Goal: Communication & Community: Answer question/provide support

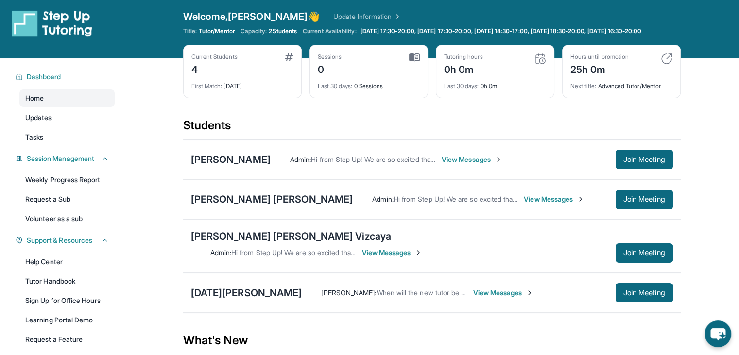
scroll to position [2, 0]
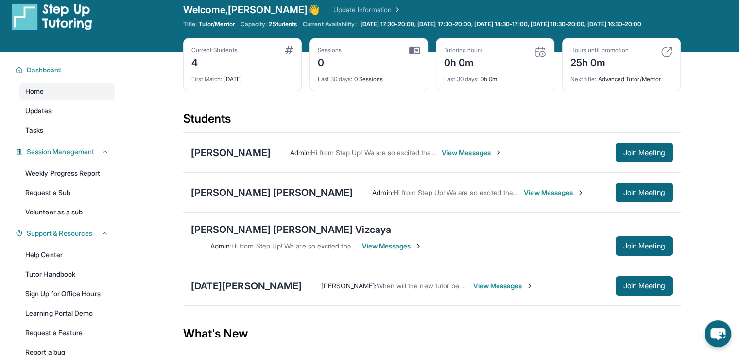
scroll to position [6, 0]
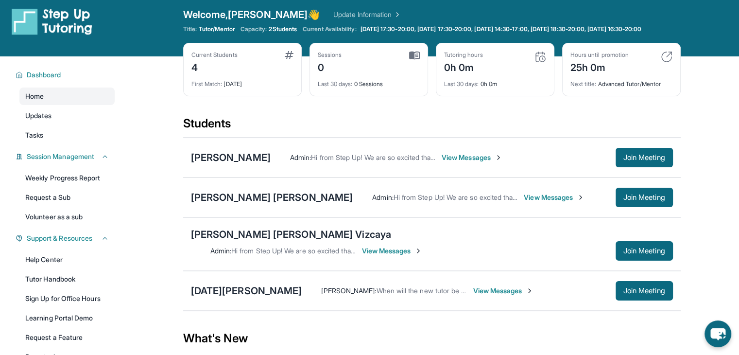
click at [275, 32] on span "2 Students" at bounding box center [283, 29] width 28 height 8
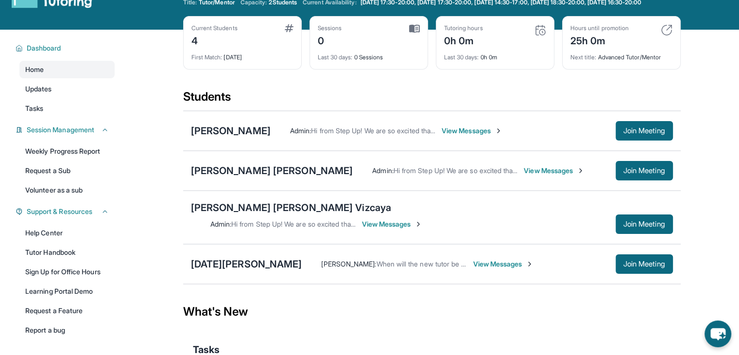
scroll to position [0, 0]
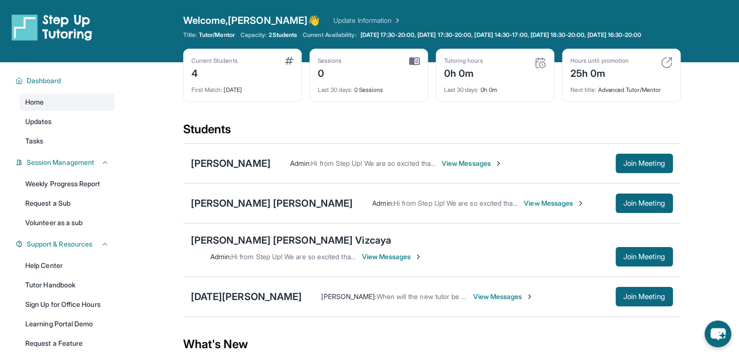
click at [204, 65] on div "Current Students" at bounding box center [214, 61] width 46 height 8
click at [290, 63] on div "Current Students 4 First Match : [DATE]" at bounding box center [242, 75] width 119 height 53
click at [399, 39] on span "[DATE] 17:30-20:00, [DATE] 17:30-20:00, [DATE] 14:30-17:00, [DATE] 18:30-20:00,…" at bounding box center [501, 35] width 281 height 8
click at [481, 168] on span "View Messages" at bounding box center [472, 163] width 61 height 10
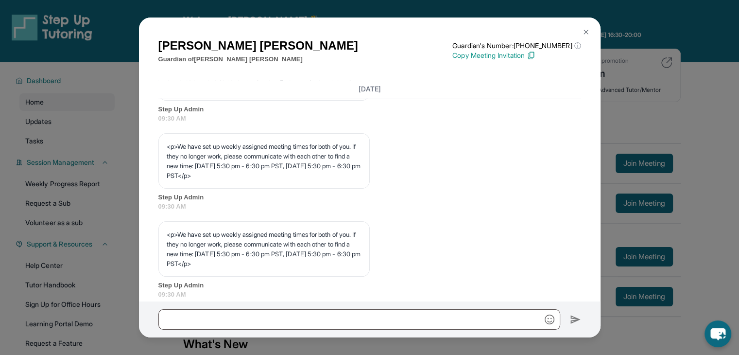
scroll to position [435, 0]
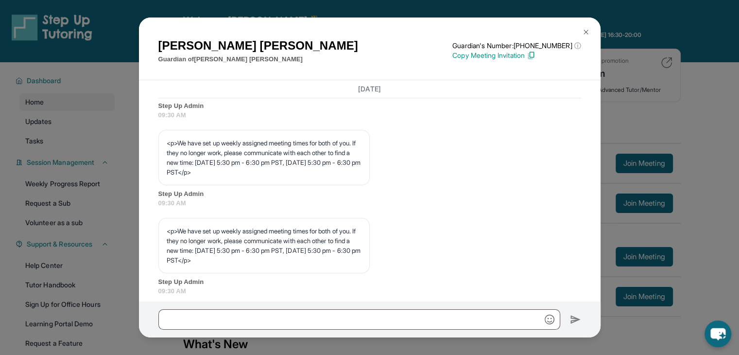
click at [651, 100] on div "Sujey Espinoza Guardian of Melissa Mercado Guardian's Number: +12136631595 ⓘ Th…" at bounding box center [369, 177] width 739 height 355
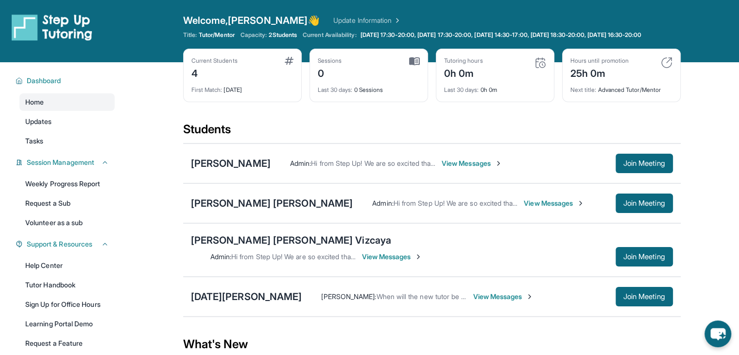
drag, startPoint x: 368, startPoint y: 31, endPoint x: 424, endPoint y: 52, distance: 60.0
click at [424, 49] on div "Welcome, Leticia 👋 Update Information Title: Tutor/Mentor Capacity: 2 Students …" at bounding box center [432, 31] width 498 height 35
copy span "[DATE] 17:30-20:00, [DATE] 17:30-20:00, [DATE] 14:30-17:00, [DATE] 18:30-20:00,…"
click at [223, 170] on div "[PERSON_NAME]" at bounding box center [231, 163] width 80 height 14
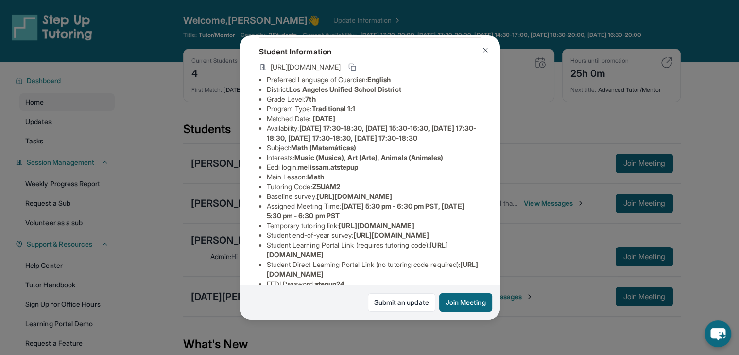
scroll to position [52, 0]
click at [306, 134] on span "Monday 17:30-18:30, Tuesday 15:30-16:30, Wednesday 17:30-18:30, Thursday 17:30-…" at bounding box center [372, 131] width 210 height 18
click at [596, 114] on div "Melissa Mercado Guardian: Sujey Espinoza Student Information https://student-po…" at bounding box center [369, 177] width 739 height 355
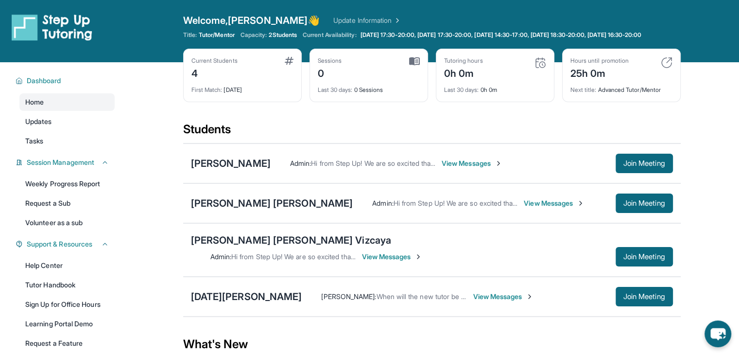
click at [450, 168] on span "View Messages" at bounding box center [472, 163] width 61 height 10
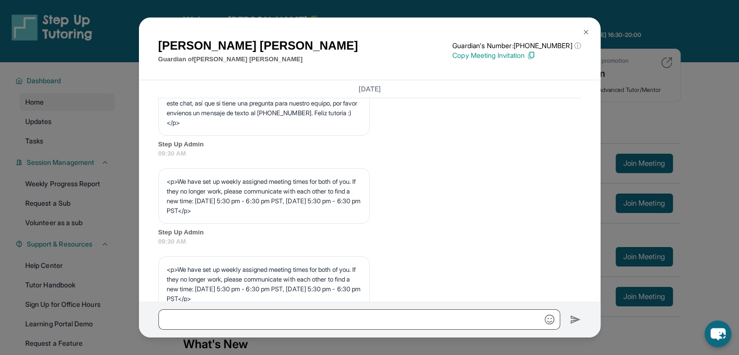
scroll to position [421, 0]
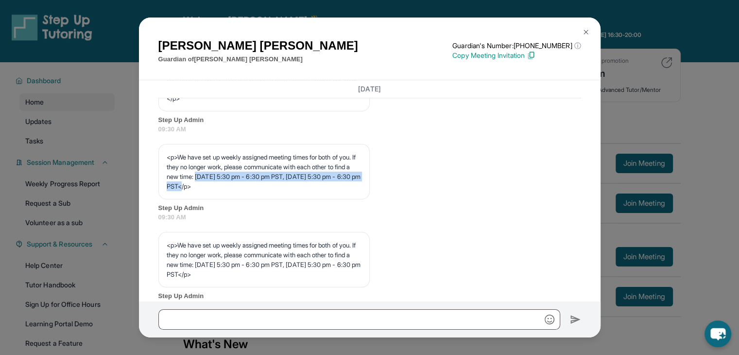
drag, startPoint x: 243, startPoint y: 192, endPoint x: 265, endPoint y: 205, distance: 24.6
click at [265, 191] on p "<p>We have set up weekly assigned meeting times for both of you. If they no lon…" at bounding box center [264, 171] width 195 height 39
copy p "Monday 5:30 pm - 6:30 pm PST, Wednesday 5:30 pm - 6:30 pm P"
click at [241, 191] on p "<p>We have set up weekly assigned meeting times for both of you. If they no lon…" at bounding box center [264, 171] width 195 height 39
drag, startPoint x: 241, startPoint y: 197, endPoint x: 663, endPoint y: 109, distance: 431.3
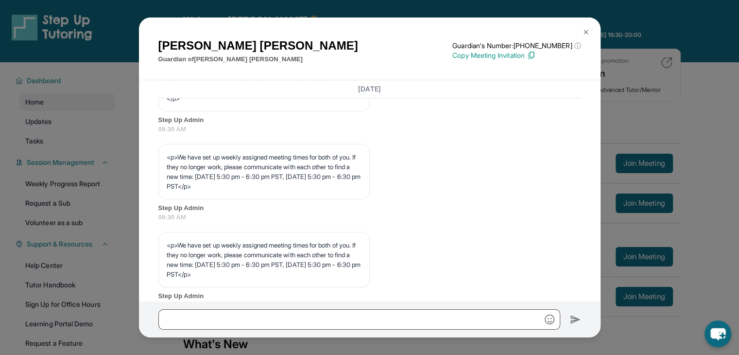
click at [663, 109] on div "Sujey Espinoza Guardian of Melissa Mercado Guardian's Number: +12136631595 ⓘ Th…" at bounding box center [369, 177] width 739 height 355
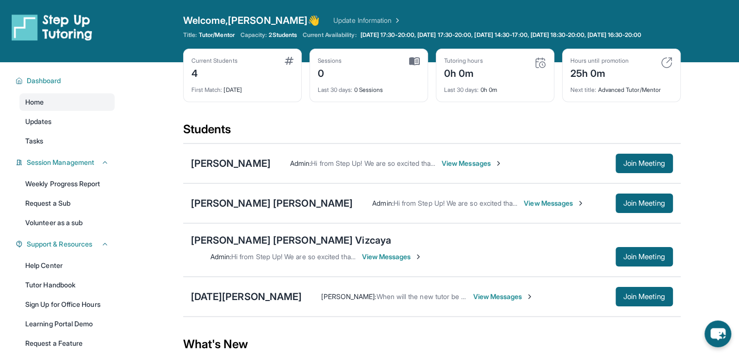
click at [460, 168] on span "View Messages" at bounding box center [472, 163] width 61 height 10
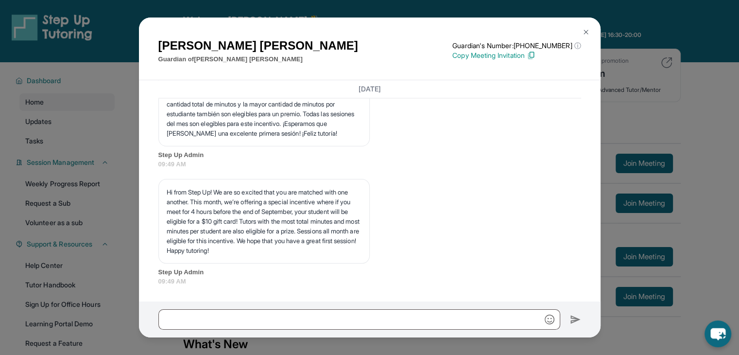
scroll to position [1635, 0]
click at [481, 54] on p "Copy Meeting Invitation" at bounding box center [516, 56] width 128 height 10
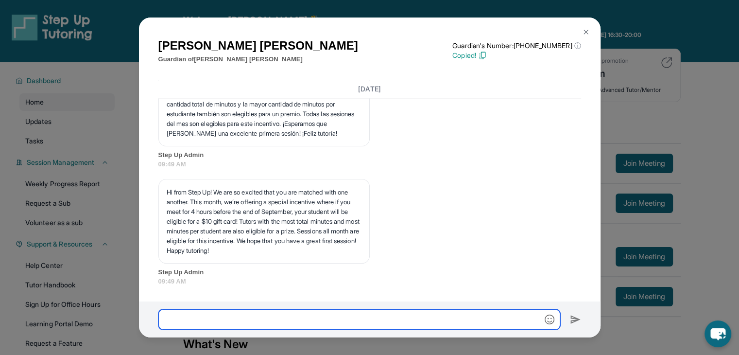
click at [219, 325] on input "text" at bounding box center [359, 319] width 402 height 20
paste input "**********"
type input "**********"
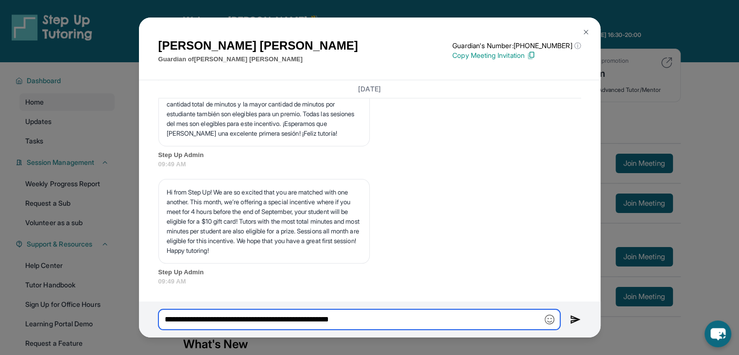
click at [242, 322] on input "**********" at bounding box center [359, 319] width 402 height 20
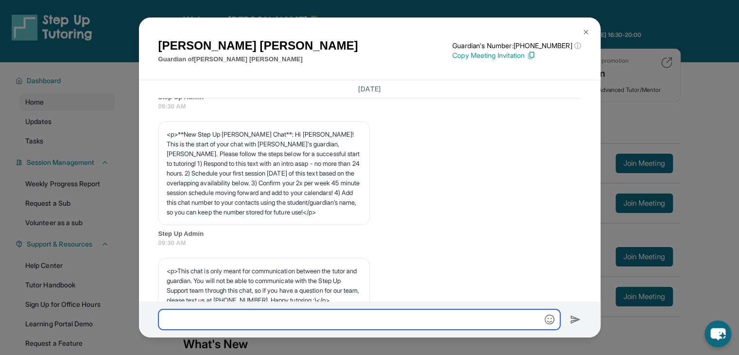
scroll to position [0, 0]
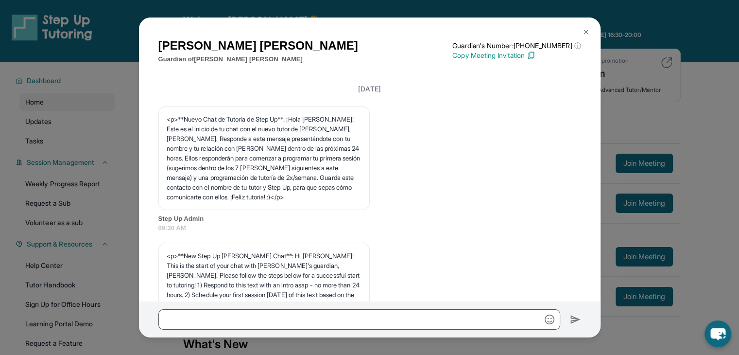
click at [470, 61] on div "Sujey Espinoza Guardian of Melissa Mercado Guardian's Number: +12136631595 ⓘ Th…" at bounding box center [369, 50] width 423 height 27
click at [474, 58] on p "Copy Meeting Invitation" at bounding box center [516, 56] width 128 height 10
click at [573, 37] on div "Sujey Espinoza Guardian of Melissa Mercado Guardian's Number: +12136631595 ⓘ Th…" at bounding box center [369, 50] width 423 height 27
click at [584, 28] on img at bounding box center [586, 32] width 8 height 8
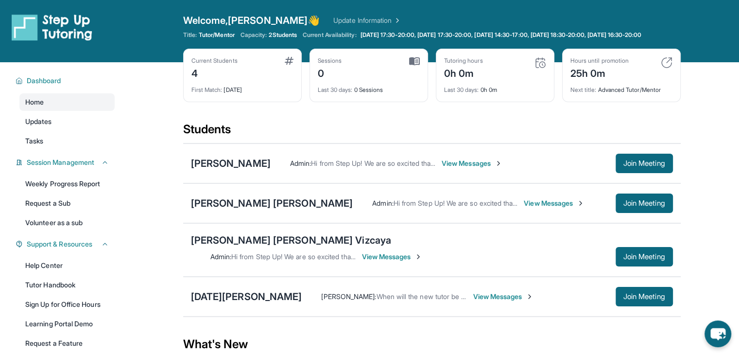
click at [483, 168] on span "View Messages" at bounding box center [472, 163] width 61 height 10
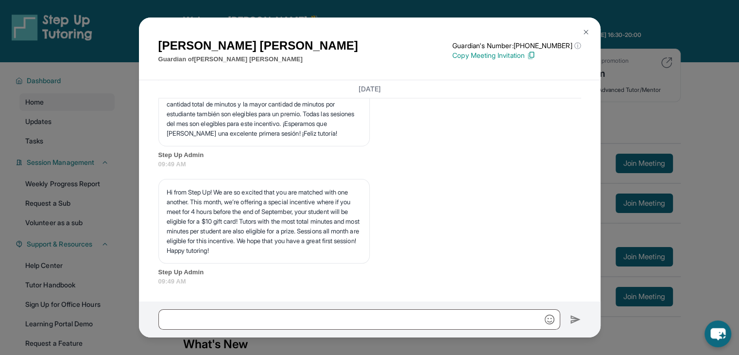
scroll to position [1635, 0]
click at [585, 33] on img at bounding box center [586, 32] width 8 height 8
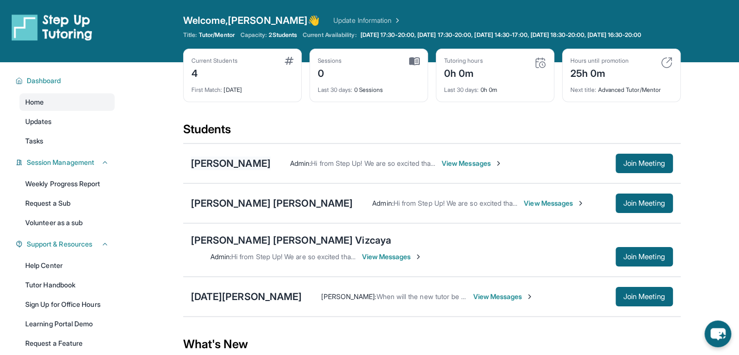
click at [220, 170] on div "[PERSON_NAME]" at bounding box center [231, 163] width 80 height 14
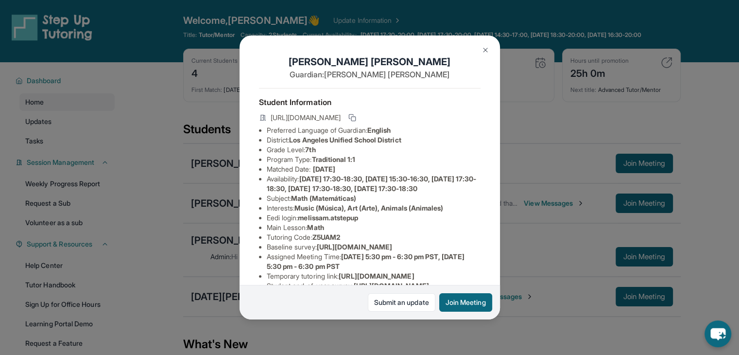
drag, startPoint x: 306, startPoint y: 187, endPoint x: 312, endPoint y: 203, distance: 17.1
click at [312, 193] on li "Availability: Monday 17:30-18:30, Tuesday 15:30-16:30, Wednesday 17:30-18:30, T…" at bounding box center [374, 183] width 214 height 19
copy span "Monday 17:30-18:30, Tuesday 15:30-16:30, Wednesday 17:30-18:30, Thursday 17:30-…"
click at [171, 138] on div "Melissa Mercado Guardian: Sujey Espinoza Student Information https://student-po…" at bounding box center [369, 177] width 739 height 355
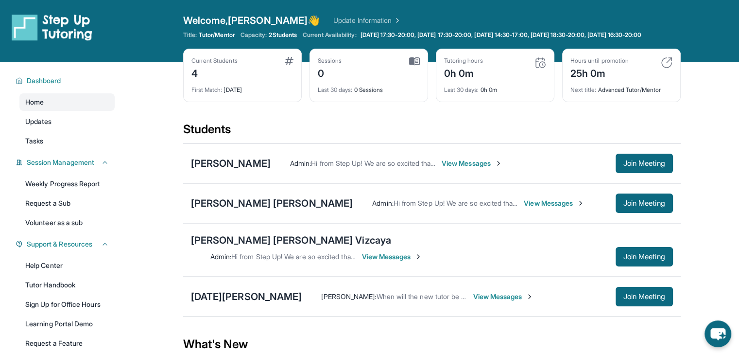
click at [524, 208] on span "View Messages" at bounding box center [554, 203] width 61 height 10
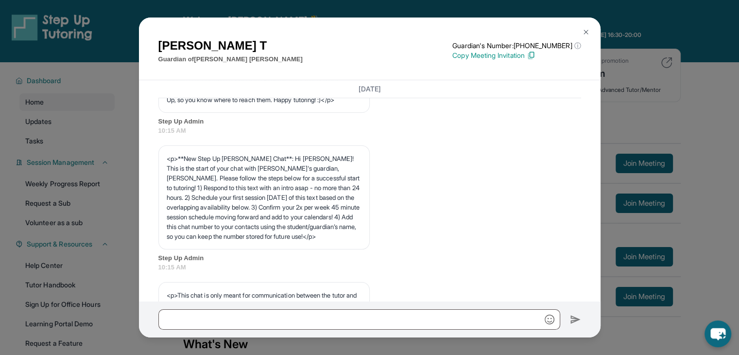
scroll to position [118, 0]
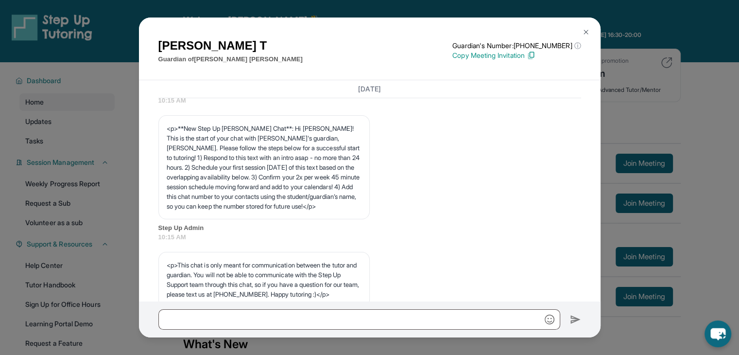
click at [275, 211] on p "<p>**New Step Up Tutoring Match Chat**: Hi Leticia! This is the start of your c…" at bounding box center [264, 166] width 195 height 87
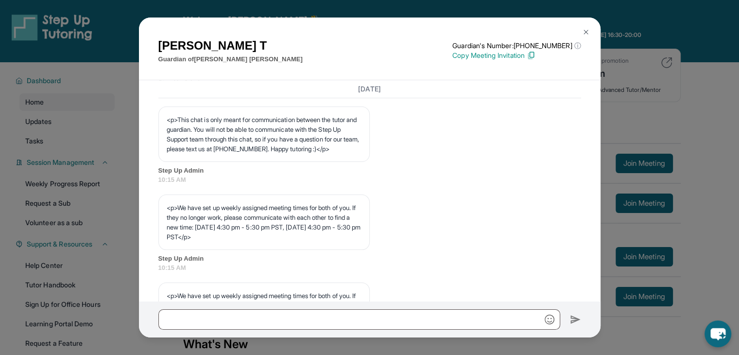
scroll to position [539, 0]
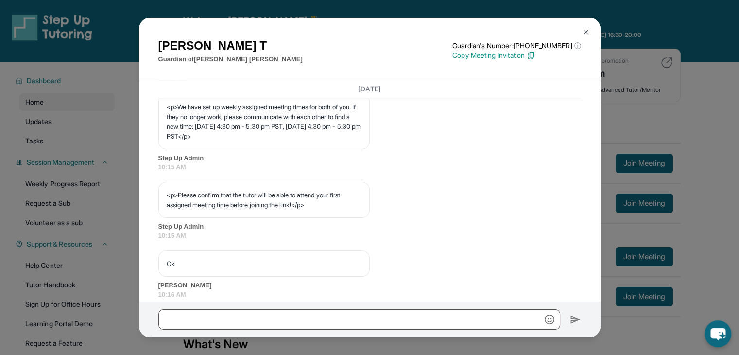
drag, startPoint x: 295, startPoint y: 173, endPoint x: 243, endPoint y: 164, distance: 53.3
click at [243, 141] on p "<p>We have set up weekly assigned meeting times for both of you. If they no lon…" at bounding box center [264, 121] width 195 height 39
copy p "Monday 4:30 pm - 5:30 pm PST, Wednesday 4:30 pm - 5:30 pm PST</p>"
click at [613, 107] on div "Annette T Guardian of Annabelle Telles Rojo Guardian's Number: +17623394435 ⓘ T…" at bounding box center [369, 177] width 739 height 355
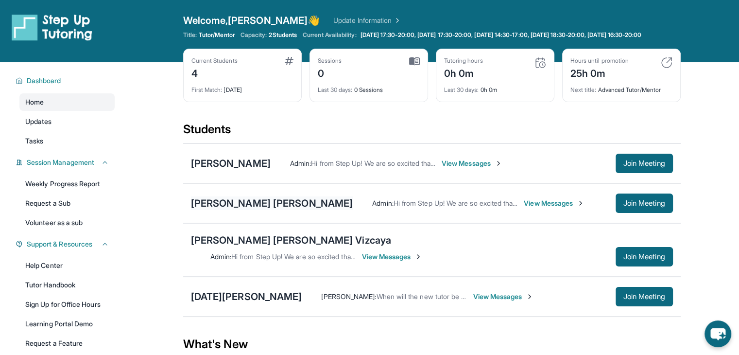
click at [283, 208] on div "[PERSON_NAME] [PERSON_NAME]" at bounding box center [272, 203] width 162 height 14
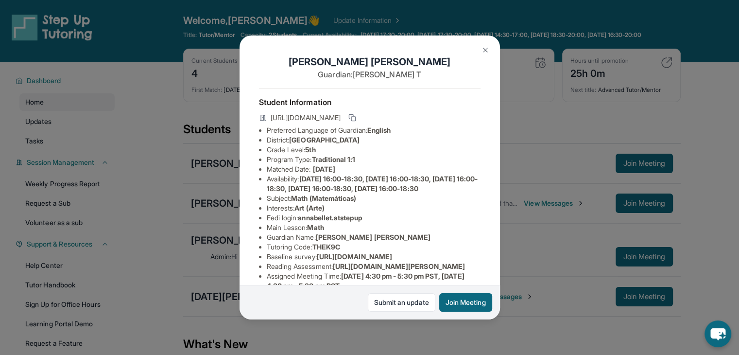
drag, startPoint x: 307, startPoint y: 187, endPoint x: 331, endPoint y: 206, distance: 30.4
click at [331, 193] on li "Availability: Monday 16:00-18:30, Tuesday 16:00-18:30, Wednesday 16:00-18:30, T…" at bounding box center [374, 183] width 214 height 19
copy span "Monday 16:00-18:30, Tuesday 16:00-18:30, Wednesday 16:00-18:30, Thursday 16:00-…"
click at [160, 167] on div "Annabelle Telles Rojo Guardian: Annette T Student Information https://student-p…" at bounding box center [369, 177] width 739 height 355
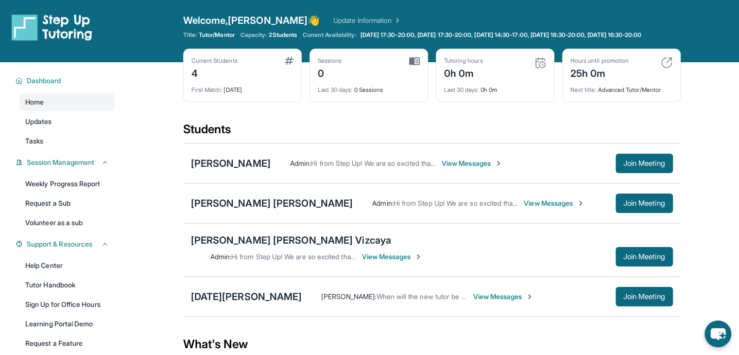
click at [423, 252] on span "View Messages" at bounding box center [392, 257] width 61 height 10
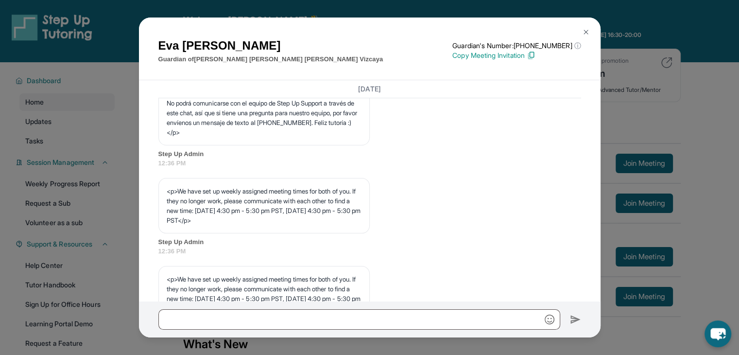
scroll to position [399, 0]
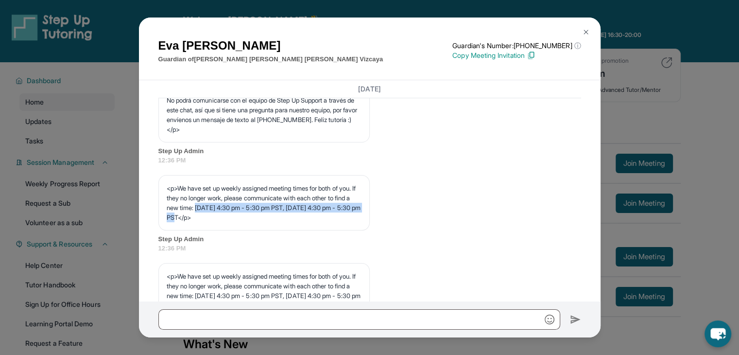
drag, startPoint x: 241, startPoint y: 216, endPoint x: 253, endPoint y: 226, distance: 15.2
click at [253, 222] on p "<p>We have set up weekly assigned meeting times for both of you. If they no lon…" at bounding box center [264, 202] width 195 height 39
copy p "Tuesday 4:30 pm - 5:30 pm PST, Thursday 4:30 pm - 5:30 pm"
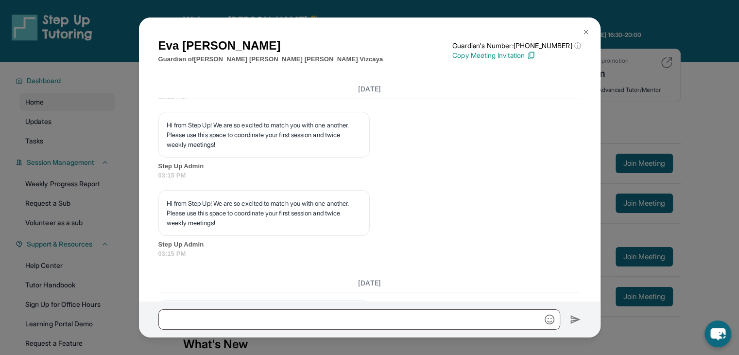
scroll to position [884, 0]
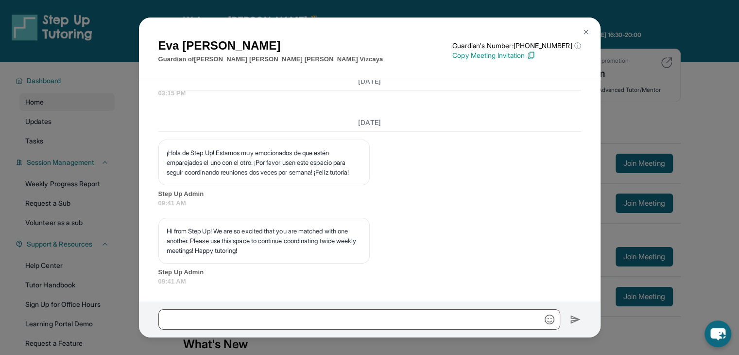
click at [614, 140] on div "Eva Fernanda Guardian of Juan José Espinosa Vizcaya Guardian's Number: +1877959…" at bounding box center [369, 177] width 739 height 355
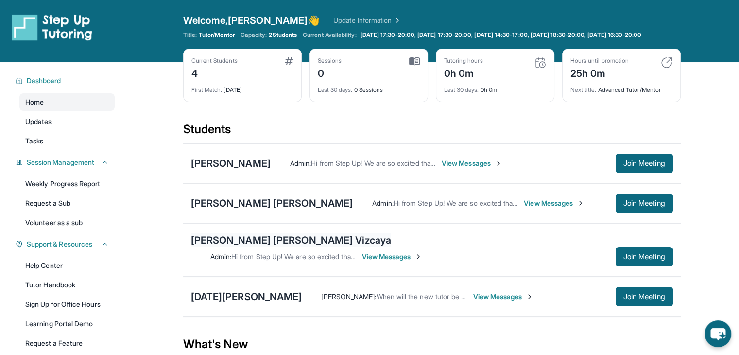
click at [225, 247] on div "[PERSON_NAME] [PERSON_NAME] Vizcaya" at bounding box center [291, 240] width 201 height 14
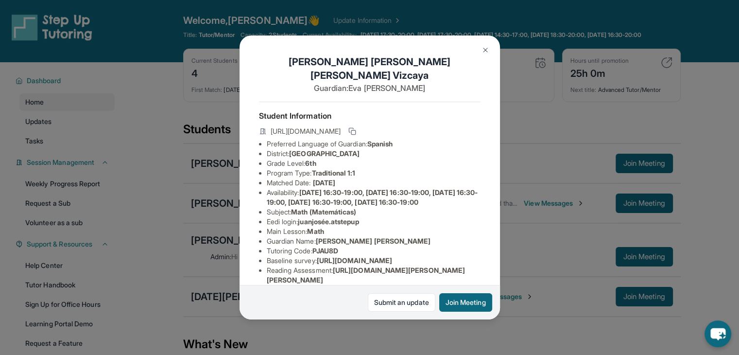
drag, startPoint x: 305, startPoint y: 187, endPoint x: 313, endPoint y: 204, distance: 18.3
click at [313, 204] on li "Availability: Monday 16:30-19:00, Tuesday 16:30-19:00, Wednesday 16:30-19:00, T…" at bounding box center [374, 197] width 214 height 19
copy span "Monday 16:30-19:00, Tuesday 16:30-19:00, Wednesday 16:30-19:00, Thursday 16:30-…"
click at [173, 186] on div "Juan José Espinosa Vizcaya Guardian: Eva Fernanda Student Information https://s…" at bounding box center [369, 177] width 739 height 355
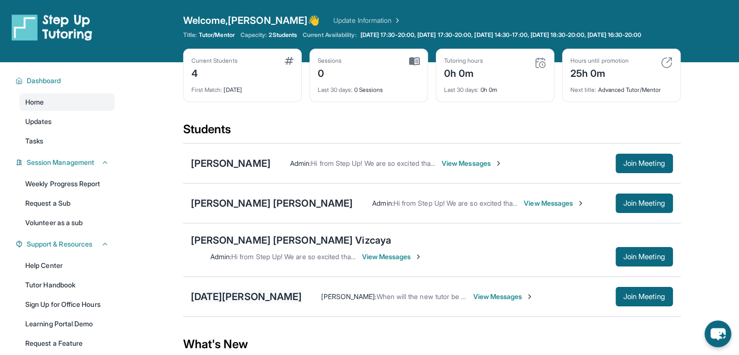
click at [235, 290] on div "[DATE][PERSON_NAME]" at bounding box center [246, 297] width 111 height 14
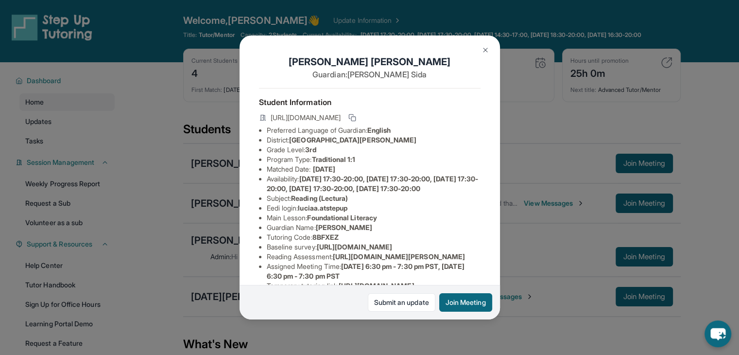
drag, startPoint x: 306, startPoint y: 186, endPoint x: 325, endPoint y: 204, distance: 25.4
click at [325, 193] on li "Availability: Monday 17:30-20:00, Tuesday 17:30-20:00, Wednesday 17:30-20:00, T…" at bounding box center [374, 183] width 214 height 19
copy span "Monday 17:30-20:00, Tuesday 17:30-20:00, Wednesday 17:30-20:00, Thursday 17:30-…"
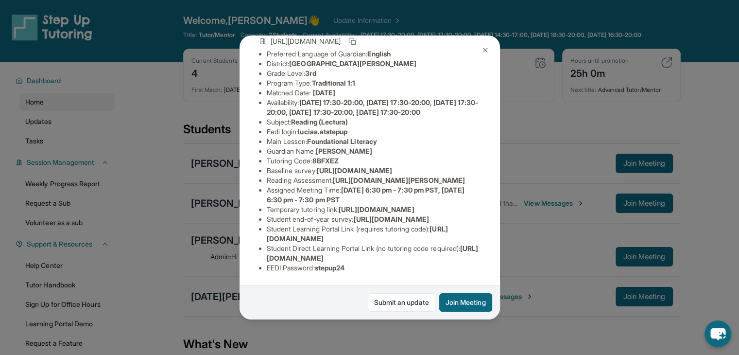
click at [219, 184] on div "Lucia Andrade Guardian: Catrice Sida Student Information https://student-portal…" at bounding box center [369, 177] width 739 height 355
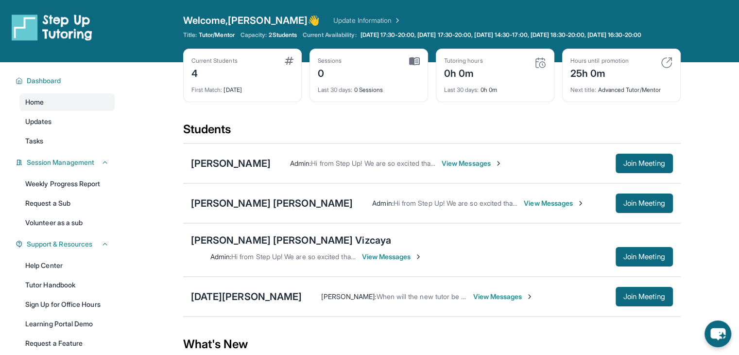
click at [476, 292] on span "View Messages" at bounding box center [503, 297] width 61 height 10
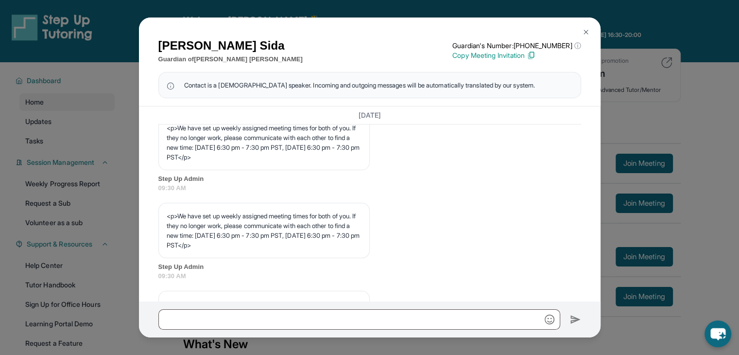
scroll to position [443, 0]
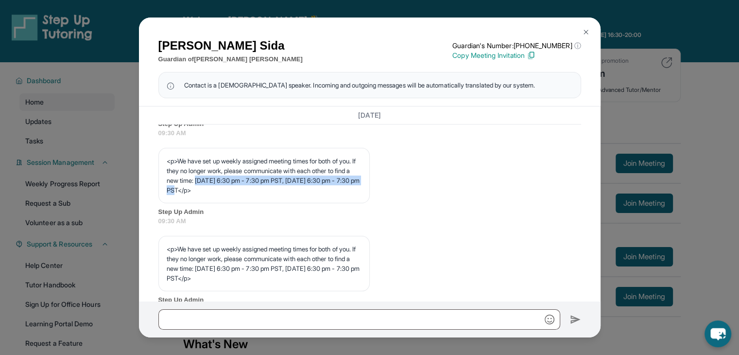
drag, startPoint x: 242, startPoint y: 198, endPoint x: 259, endPoint y: 205, distance: 18.3
click at [259, 195] on p "<p>We have set up weekly assigned meeting times for both of you. If they no lon…" at bounding box center [264, 175] width 195 height 39
copy p "Monday 6:30 pm - 7:30 pm PST, Wednesday 6:30 pm - 7:30 pm"
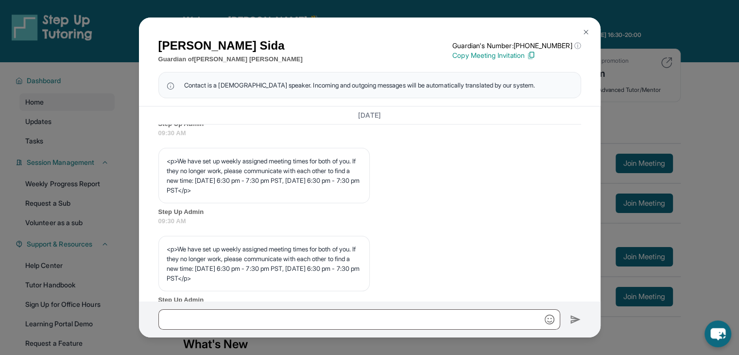
click at [675, 164] on div "Catrice Sida Guardian of Lucia Andrade Guardian's Number: +18182908767 ⓘ This i…" at bounding box center [369, 177] width 739 height 355
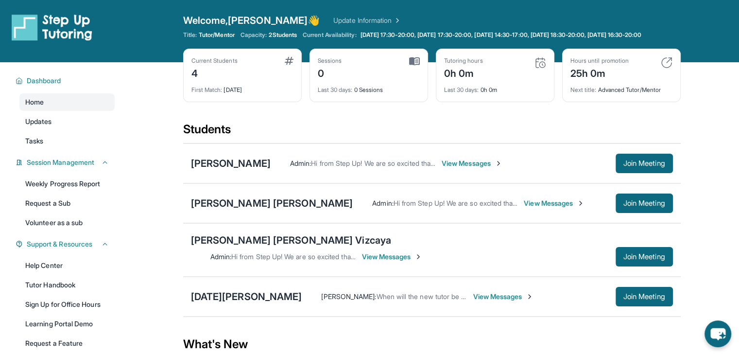
click at [452, 173] on div "Admin : Hi from Step Up! We are so excited that you are matched with one anothe…" at bounding box center [472, 163] width 402 height 19
click at [456, 168] on span "View Messages" at bounding box center [472, 163] width 61 height 10
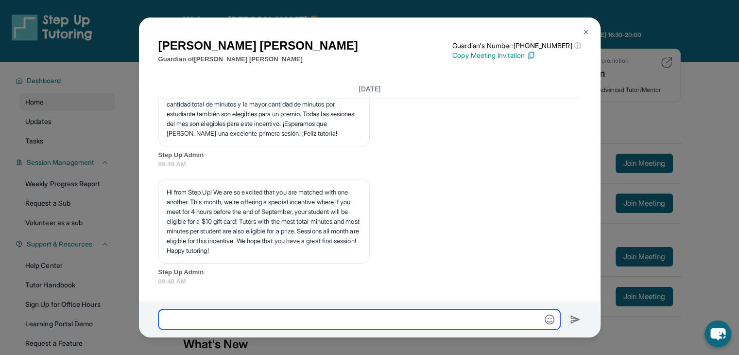
click at [236, 319] on input "text" at bounding box center [359, 319] width 402 height 20
paste input "**********"
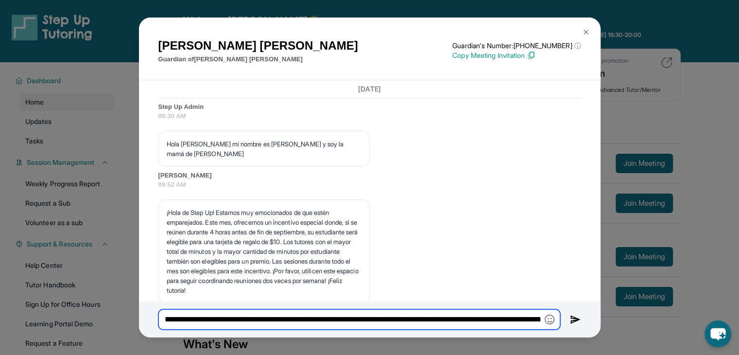
scroll to position [662, 0]
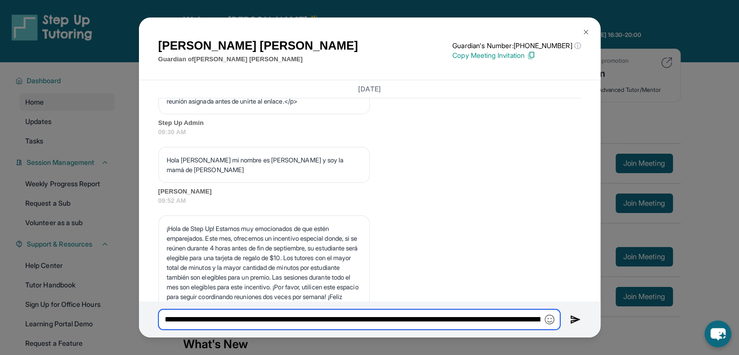
click at [184, 317] on input "**********" at bounding box center [359, 319] width 402 height 20
click at [196, 320] on input "**********" at bounding box center [359, 319] width 402 height 20
click at [397, 319] on input "**********" at bounding box center [359, 319] width 402 height 20
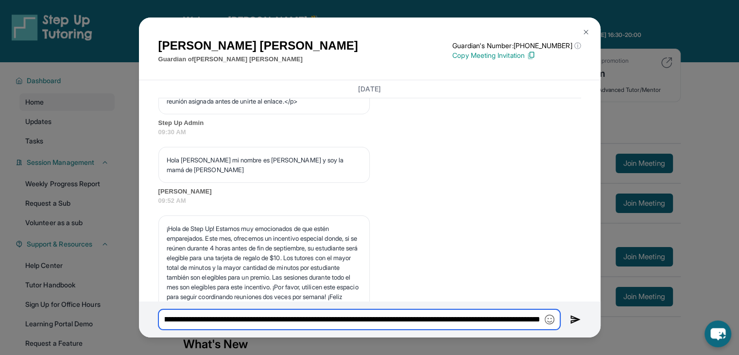
scroll to position [0, 613]
click at [445, 318] on input "**********" at bounding box center [359, 319] width 402 height 20
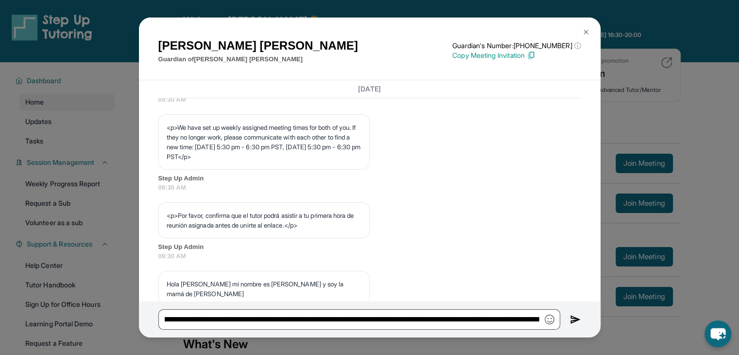
scroll to position [0, 0]
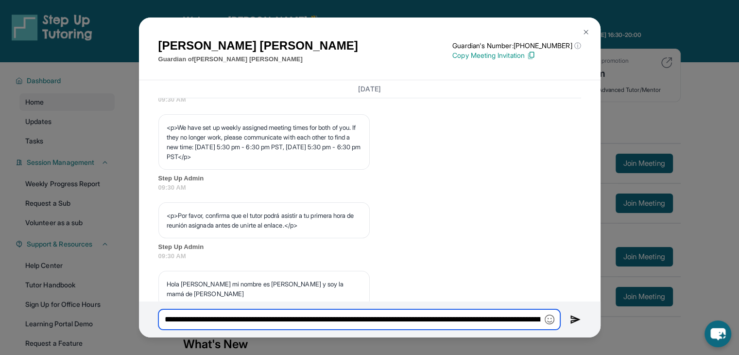
click at [513, 314] on input "**********" at bounding box center [359, 319] width 402 height 20
drag, startPoint x: 504, startPoint y: 317, endPoint x: 540, endPoint y: 318, distance: 36.4
click at [540, 318] on input "**********" at bounding box center [359, 319] width 402 height 20
click at [476, 318] on input "**********" at bounding box center [359, 319] width 402 height 20
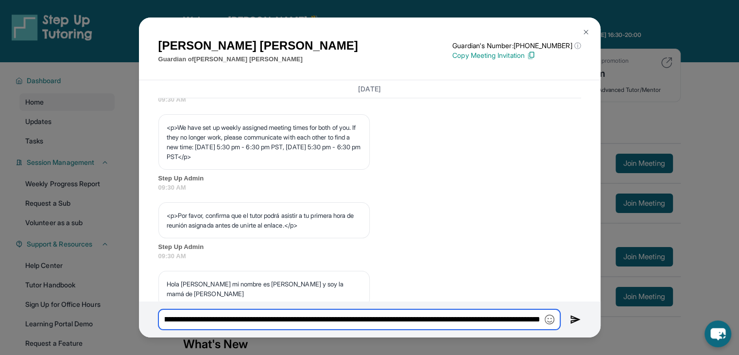
scroll to position [0, 852]
click at [537, 319] on input "**********" at bounding box center [359, 319] width 402 height 20
paste input "**********"
click at [250, 319] on input "**********" at bounding box center [359, 319] width 402 height 20
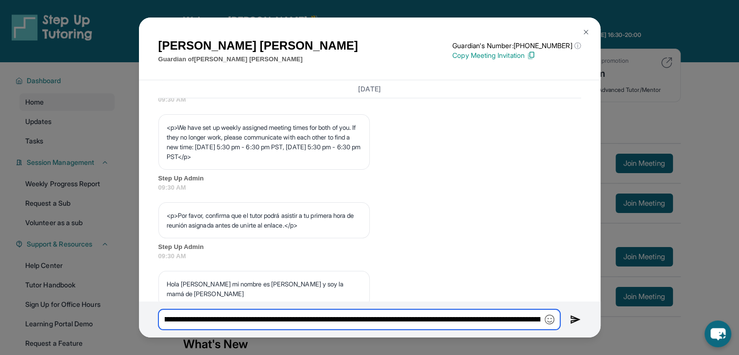
click at [254, 319] on input "**********" at bounding box center [359, 319] width 402 height 20
click at [411, 320] on input "**********" at bounding box center [359, 319] width 402 height 20
type input "**********"
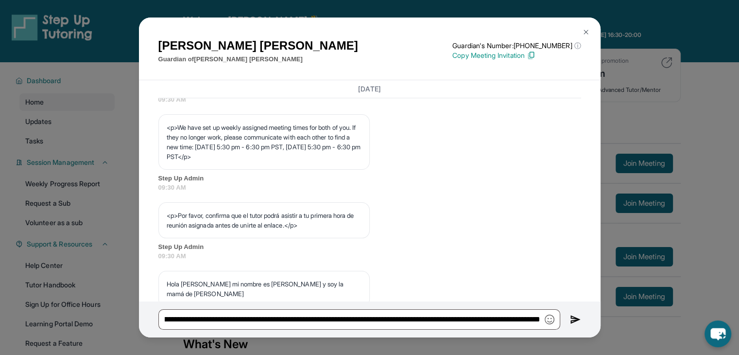
scroll to position [0, 0]
click at [572, 324] on img at bounding box center [575, 319] width 11 height 12
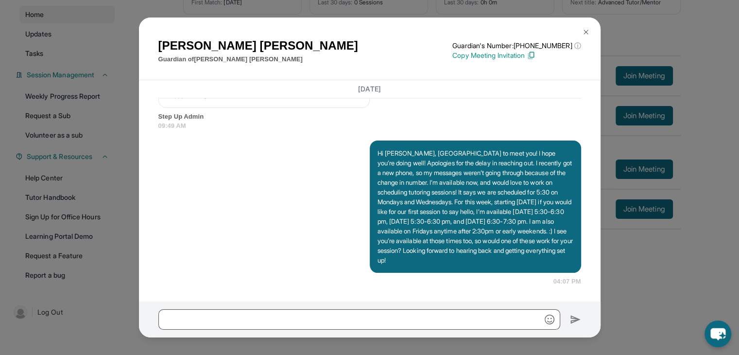
scroll to position [1790, 0]
click at [409, 169] on p "Hi Sujey, Nice to meet you! I hope you’re doing well! Apologies for the delay i…" at bounding box center [476, 206] width 196 height 117
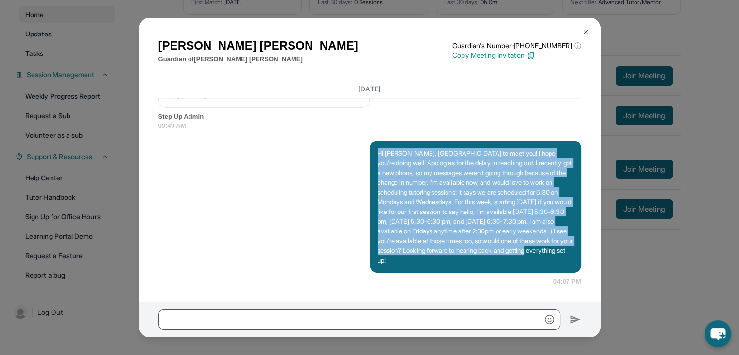
drag, startPoint x: 373, startPoint y: 151, endPoint x: 574, endPoint y: 263, distance: 230.2
click at [574, 263] on div "September 15, 2025 <p>**Nuevo Chat de Tutoría de Step Up**: ¡Hola Sujey! Este e…" at bounding box center [370, 191] width 462 height 222
drag, startPoint x: 526, startPoint y: 241, endPoint x: 437, endPoint y: 254, distance: 89.3
click at [437, 254] on p "Hi Sujey, Nice to meet you! I hope you’re doing well! Apologies for the delay i…" at bounding box center [476, 206] width 196 height 117
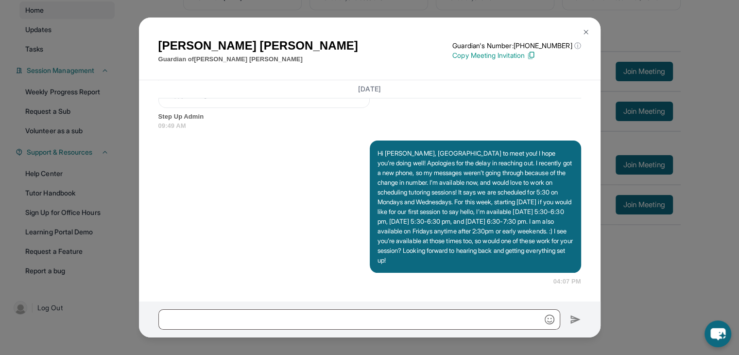
click at [514, 172] on p "Hi Sujey, Nice to meet you! I hope you’re doing well! Apologies for the delay i…" at bounding box center [476, 206] width 196 height 117
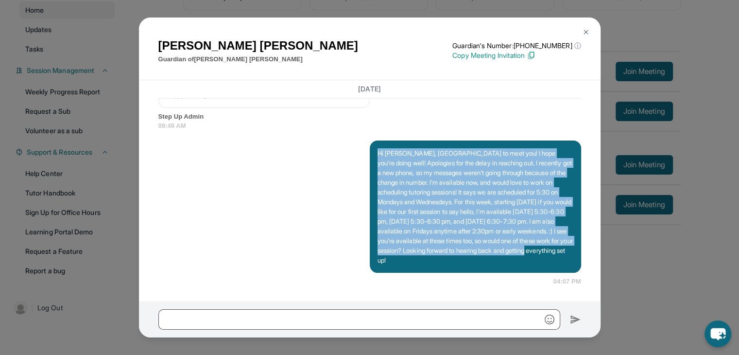
drag, startPoint x: 370, startPoint y: 149, endPoint x: 573, endPoint y: 272, distance: 237.4
click at [573, 272] on div "September 15, 2025 <p>**Nuevo Chat de Tutoría de Step Up**: ¡Hola Sujey! Este e…" at bounding box center [370, 191] width 462 height 222
copy p "Hi Sujey, Nice to meet you! I hope you’re doing well! Apologies for the delay i…"
click at [316, 180] on div "Hi Sujey, Nice to meet you! I hope you’re doing well! Apologies for the delay i…" at bounding box center [369, 213] width 423 height 146
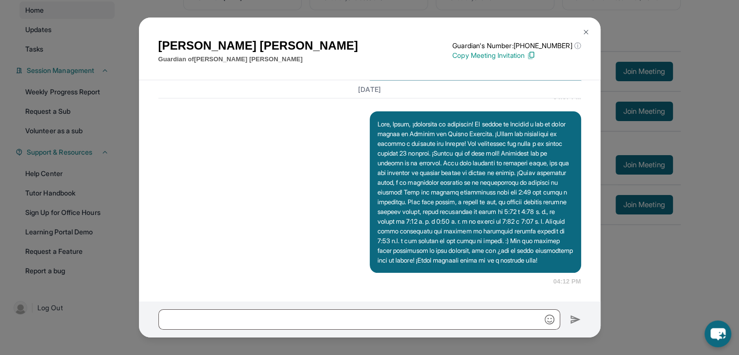
scroll to position [2003, 0]
click at [656, 257] on div "Sujey Espinoza Guardian of Melissa Mercado Guardian's Number: +12136631595 ⓘ Th…" at bounding box center [369, 177] width 739 height 355
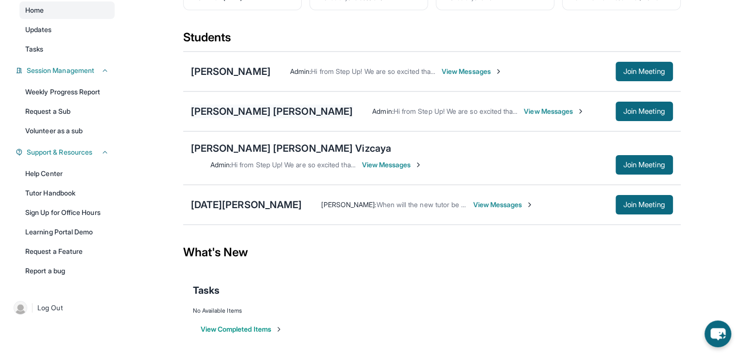
click at [231, 118] on div "[PERSON_NAME] [PERSON_NAME]" at bounding box center [272, 111] width 162 height 14
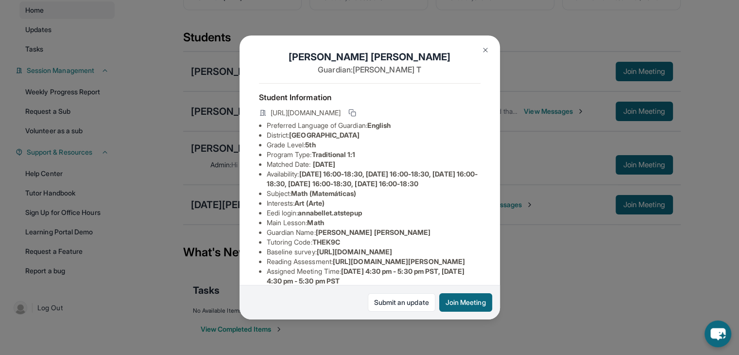
scroll to position [9, 0]
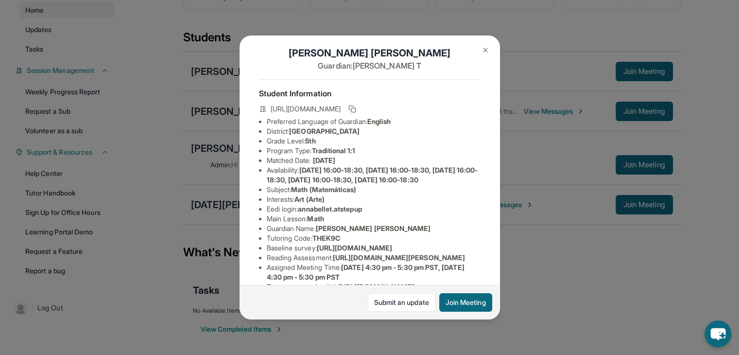
click at [607, 261] on div "Annabelle Telles Rojo Guardian: Annette T Student Information https://student-p…" at bounding box center [369, 177] width 739 height 355
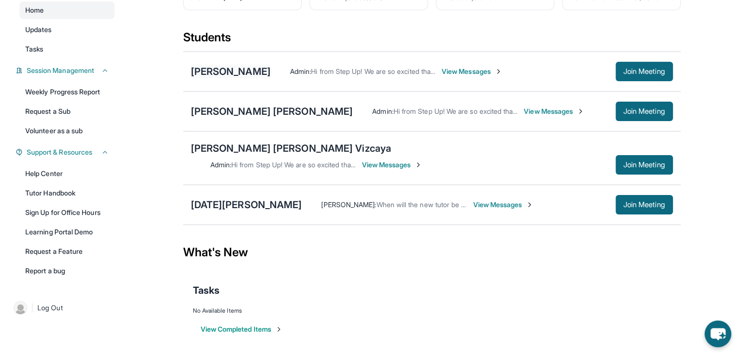
click at [250, 76] on div "[PERSON_NAME]" at bounding box center [231, 72] width 80 height 14
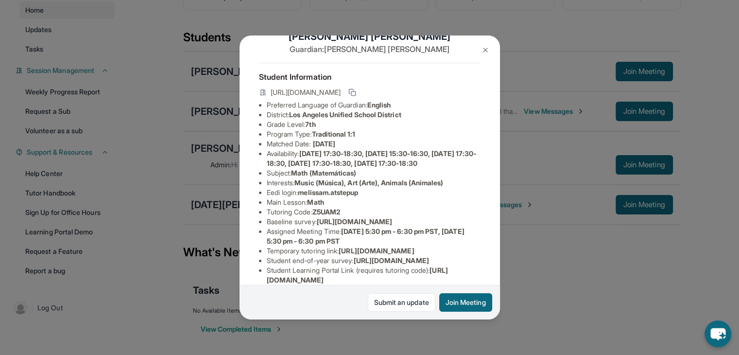
scroll to position [10, 0]
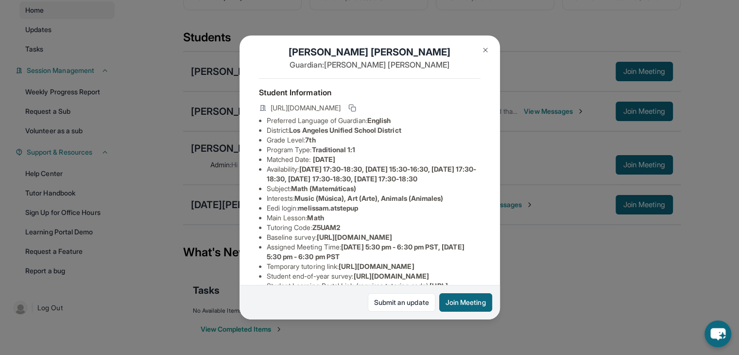
click at [233, 207] on div "Melissa Mercado Guardian: Sujey Espinoza Student Information https://student-po…" at bounding box center [369, 177] width 739 height 355
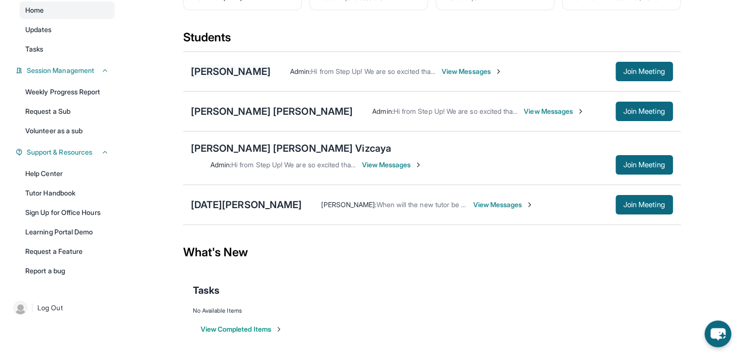
click at [264, 78] on div "[PERSON_NAME]" at bounding box center [231, 72] width 80 height 14
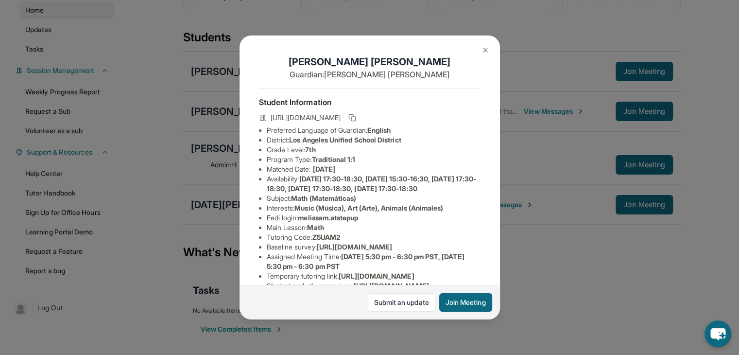
scroll to position [92, 0]
click at [271, 183] on li "Availability: Monday 17:30-18:30, Tuesday 15:30-16:30, Wednesday 17:30-18:30, T…" at bounding box center [374, 183] width 214 height 19
click at [199, 140] on div "Melissa Mercado Guardian: Sujey Espinoza Student Information https://student-po…" at bounding box center [369, 177] width 739 height 355
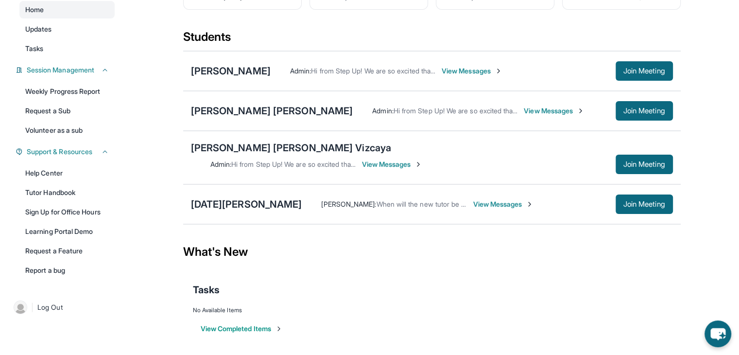
click at [476, 76] on span "View Messages" at bounding box center [472, 71] width 61 height 10
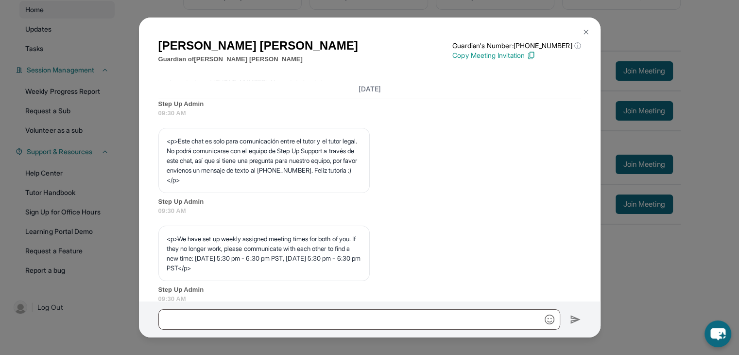
scroll to position [337, 0]
click at [669, 240] on div "Sujey Espinoza Guardian of Melissa Mercado Guardian's Number: +12136631595 ⓘ Th…" at bounding box center [369, 177] width 739 height 355
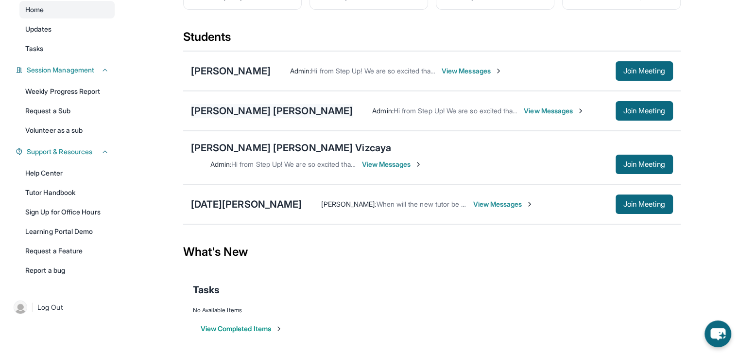
click at [253, 117] on div "[PERSON_NAME] [PERSON_NAME]" at bounding box center [272, 111] width 162 height 14
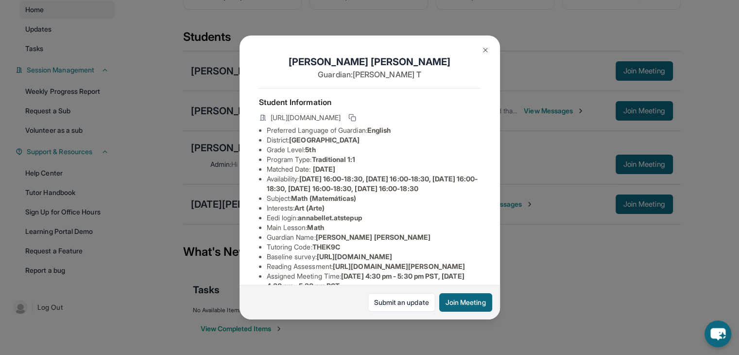
click at [592, 242] on div "Annabelle Telles Rojo Guardian: Annette T Student Information https://student-p…" at bounding box center [369, 177] width 739 height 355
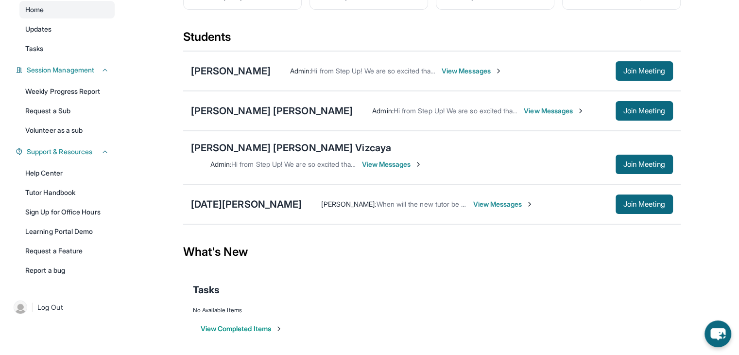
click at [524, 116] on span "View Messages" at bounding box center [554, 111] width 61 height 10
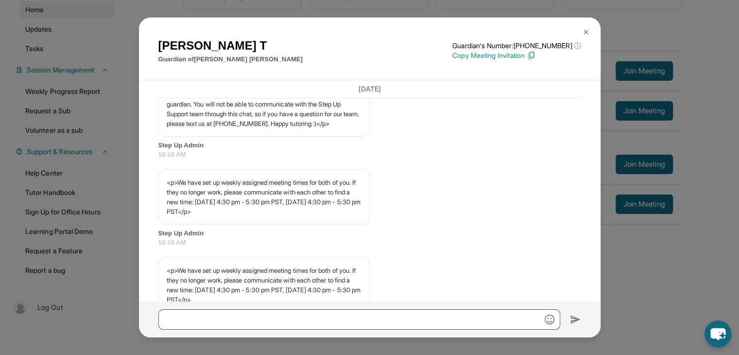
scroll to position [377, 0]
click at [615, 211] on div "Annette T Guardian of Annabelle Telles Rojo Guardian's Number: +17623394435 ⓘ T…" at bounding box center [369, 177] width 739 height 355
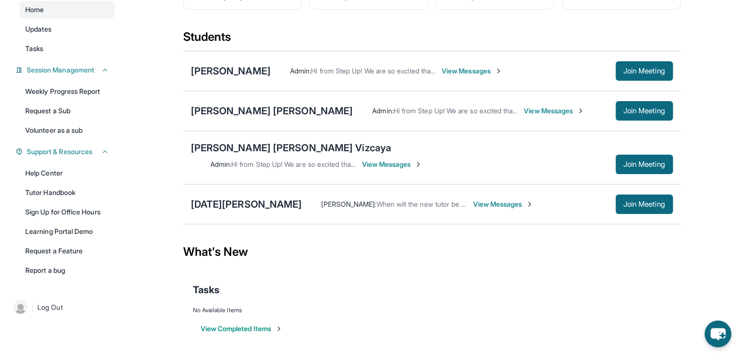
click at [423, 162] on span "View Messages" at bounding box center [392, 164] width 61 height 10
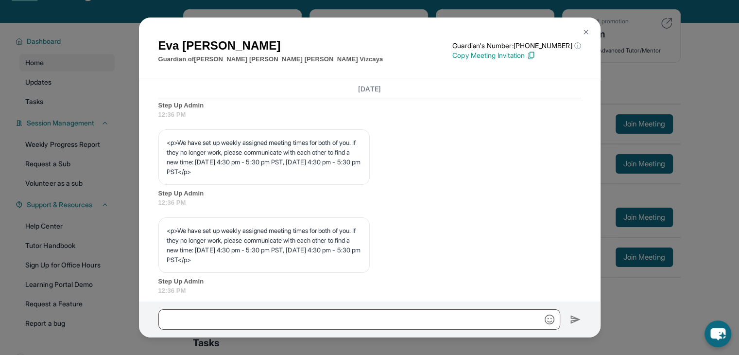
scroll to position [455, 0]
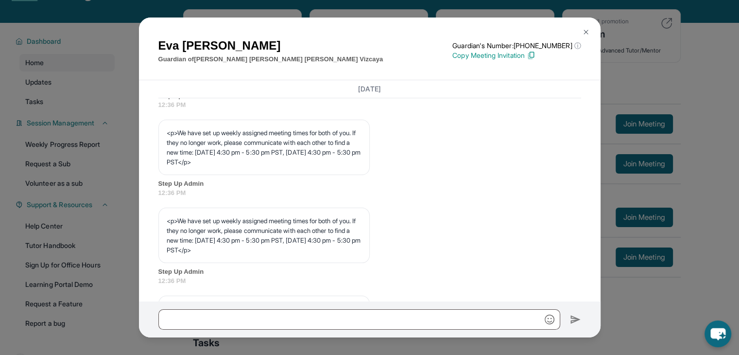
click at [626, 304] on div "Eva Fernanda Guardian of Juan José Espinosa Vizcaya Guardian's Number: +1877959…" at bounding box center [369, 177] width 739 height 355
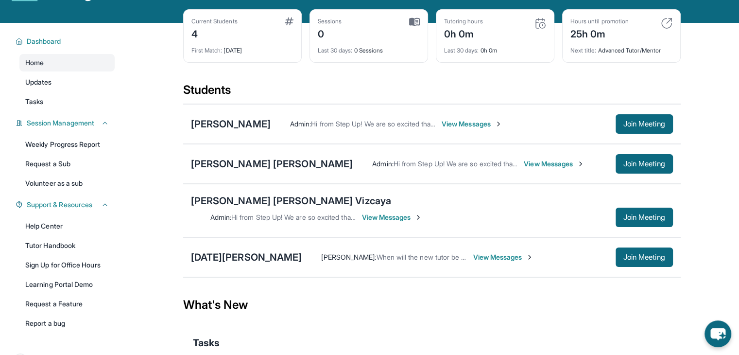
click at [473, 253] on span "View Messages" at bounding box center [503, 257] width 61 height 10
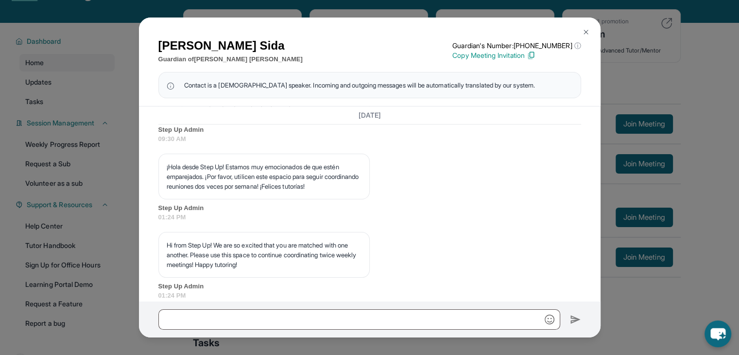
scroll to position [501, 0]
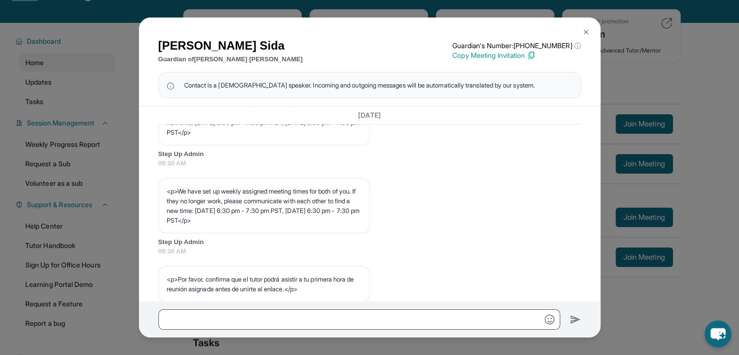
click at [626, 308] on div "Catrice Sida Guardian of Lucia Andrade Guardian's Number: +18182908767 ⓘ This i…" at bounding box center [369, 177] width 739 height 355
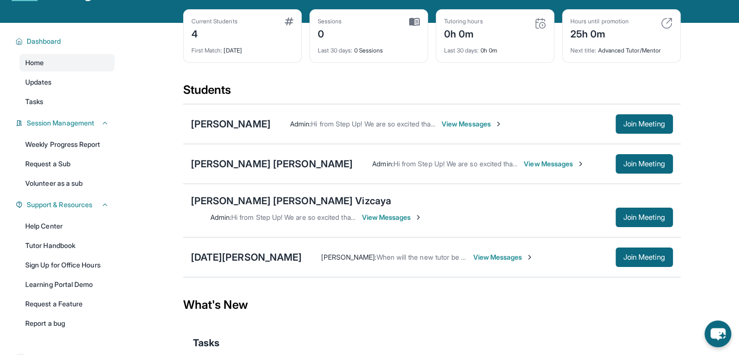
click at [451, 129] on span "View Messages" at bounding box center [472, 124] width 61 height 10
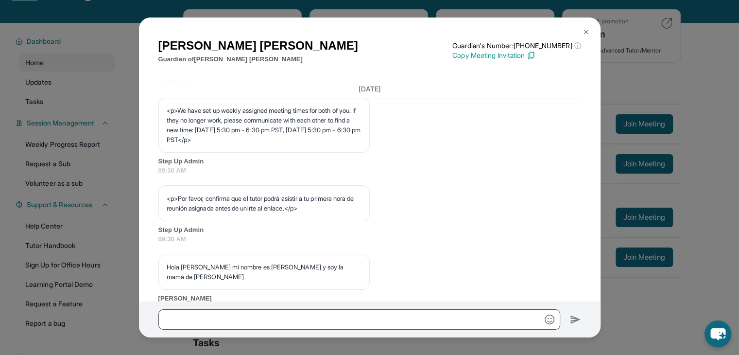
scroll to position [554, 0]
click at [642, 296] on div "Sujey Espinoza Guardian of Melissa Mercado Guardian's Number: +12136631595 ⓘ Th…" at bounding box center [369, 177] width 739 height 355
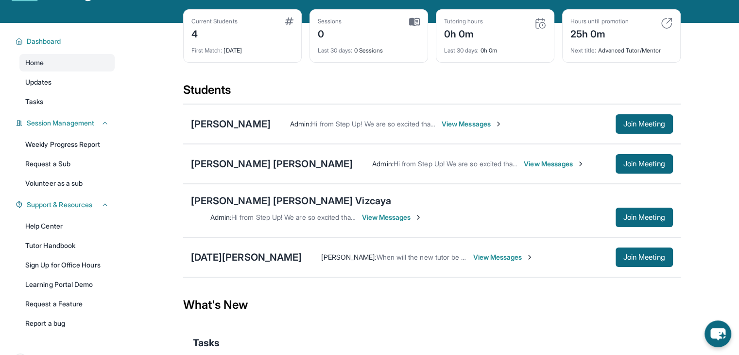
click at [524, 169] on span "View Messages" at bounding box center [554, 164] width 61 height 10
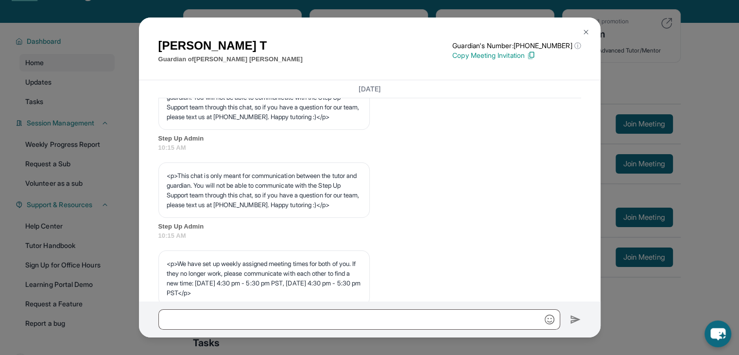
scroll to position [295, 0]
click at [612, 278] on div "Annette T Guardian of Annabelle Telles Rojo Guardian's Number: +17623394435 ⓘ T…" at bounding box center [369, 177] width 739 height 355
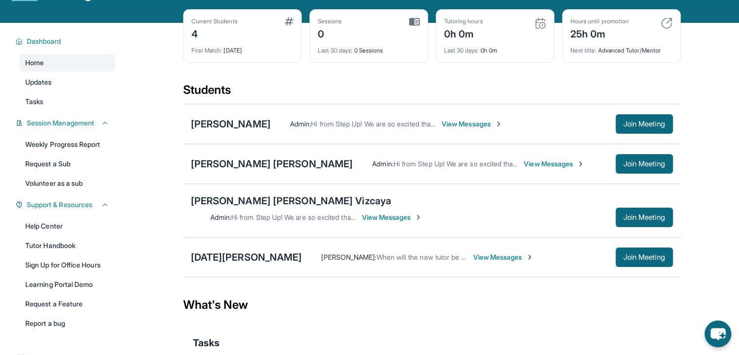
click at [506, 216] on div "Admin : Hi from Step Up! We are so excited that you are matched with one anothe…" at bounding box center [432, 216] width 482 height 19
click at [423, 212] on span "View Messages" at bounding box center [392, 217] width 61 height 10
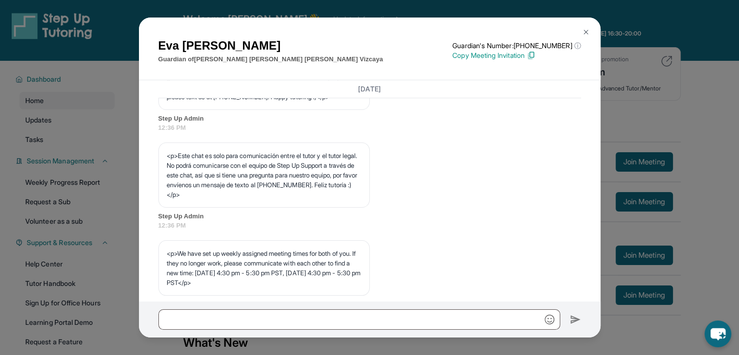
scroll to position [575, 0]
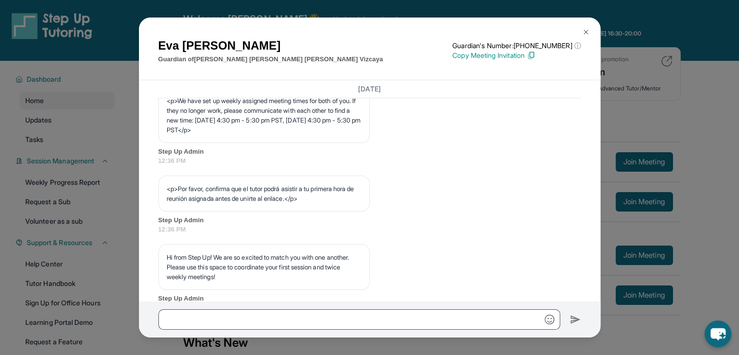
click at [111, 156] on div "Eva Fernanda Guardian of Juan José Espinosa Vizcaya Guardian's Number: +1877959…" at bounding box center [369, 177] width 739 height 355
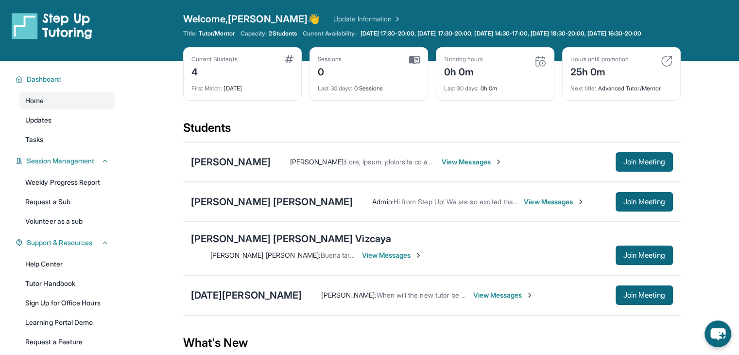
click at [456, 160] on div "Leticia Lopez : View Messages Join Meeting" at bounding box center [472, 161] width 402 height 19
click at [469, 167] on span "View Messages" at bounding box center [472, 162] width 61 height 10
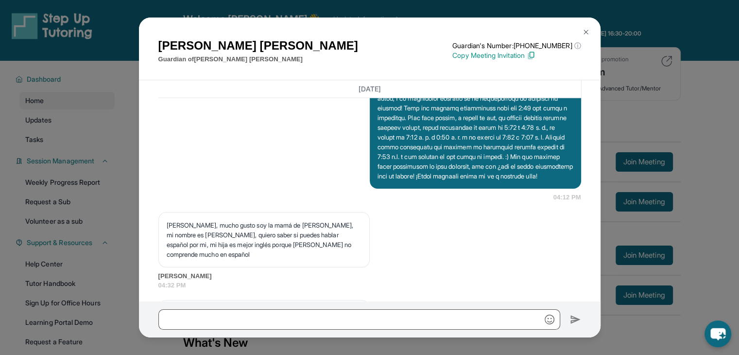
scroll to position [1984, 0]
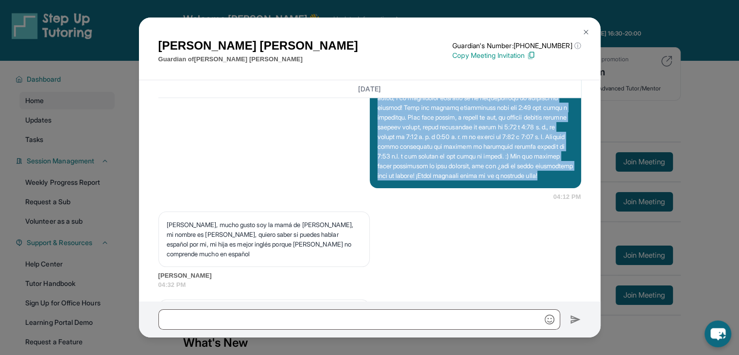
drag, startPoint x: 372, startPoint y: 111, endPoint x: 451, endPoint y: 282, distance: 188.3
click at [451, 188] on div at bounding box center [475, 107] width 211 height 161
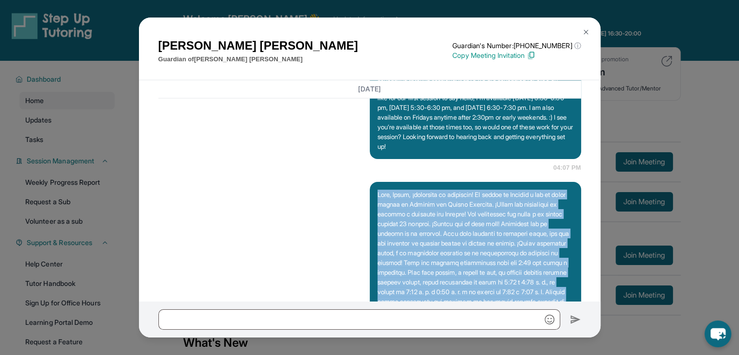
scroll to position [1790, 0]
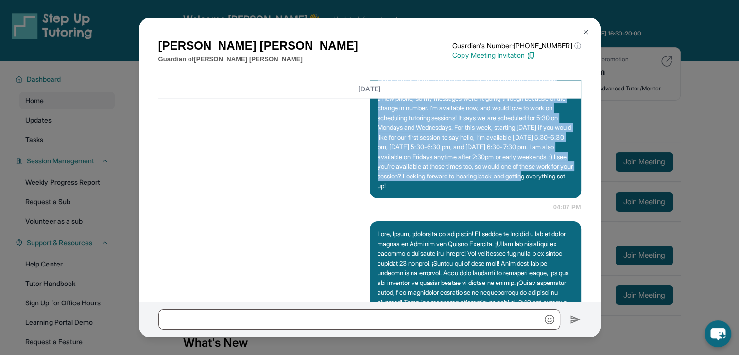
drag, startPoint x: 371, startPoint y: 151, endPoint x: 563, endPoint y: 263, distance: 222.1
click at [563, 198] on div "Hi Sujey, Nice to meet you! I hope you’re doing well! Apologies for the delay i…" at bounding box center [475, 132] width 211 height 132
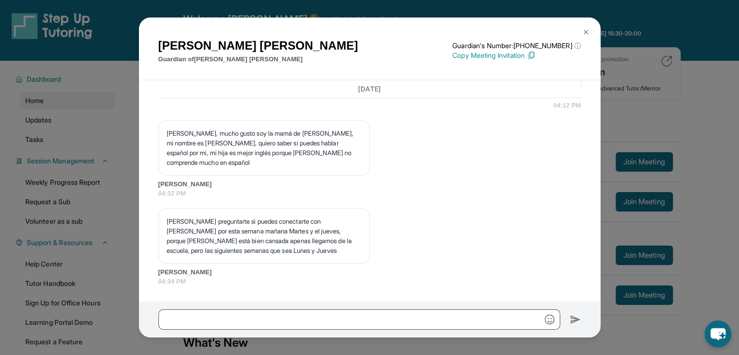
scroll to position [47, 0]
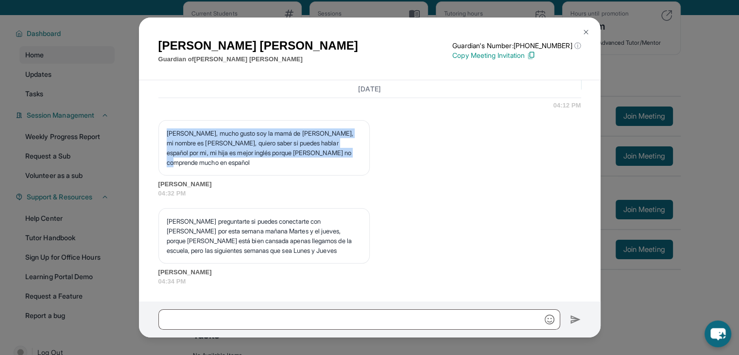
drag, startPoint x: 159, startPoint y: 142, endPoint x: 375, endPoint y: 160, distance: 216.0
click at [375, 160] on div "Hola Leticia, mucho gusto soy la mamá de Melissa, mi nombre es Sujey, quiero sa…" at bounding box center [369, 159] width 423 height 78
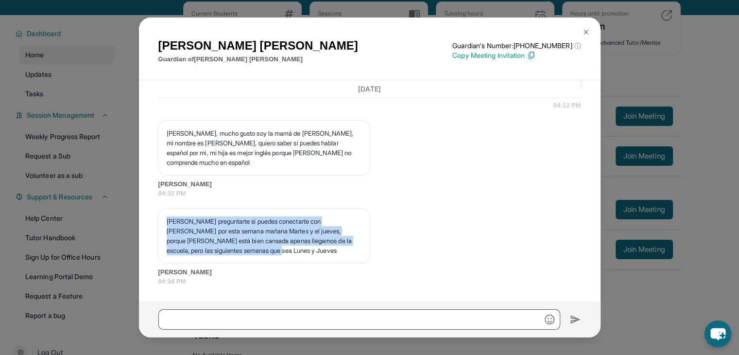
drag, startPoint x: 164, startPoint y: 217, endPoint x: 328, endPoint y: 259, distance: 169.6
click at [328, 259] on div "Quiero preguntarte si puedes conectarte con ella por esta semana mañana Martes …" at bounding box center [263, 235] width 211 height 55
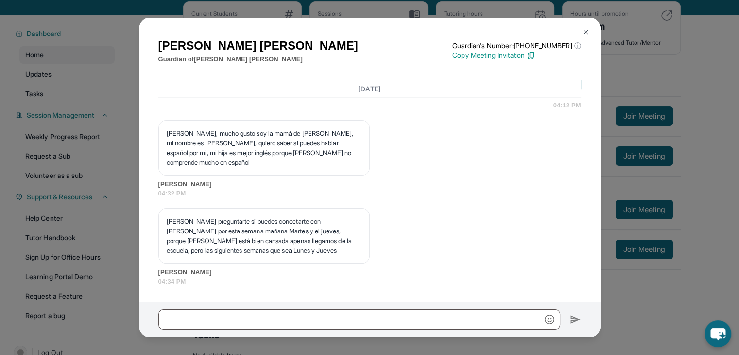
click at [156, 146] on div "September 15, 2025 <p>**Nuevo Chat de Tutoría de Step Up**: ¡Hola Sujey! Este e…" at bounding box center [370, 191] width 462 height 222
click at [135, 138] on div "Sujey Espinoza Guardian of Melissa Mercado Guardian's Number: +12136631595 ⓘ Th…" at bounding box center [369, 177] width 739 height 355
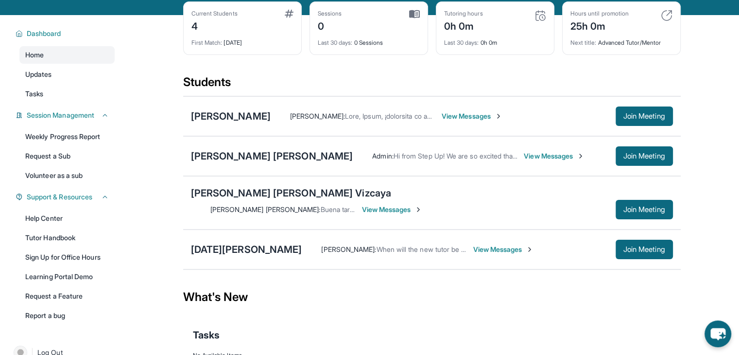
click at [524, 161] on span "View Messages" at bounding box center [554, 156] width 61 height 10
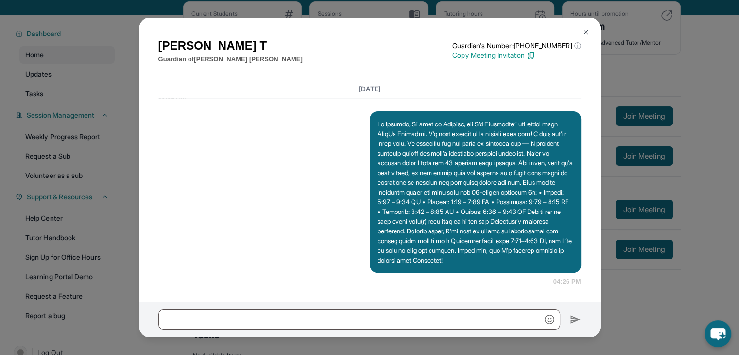
scroll to position [1440, 0]
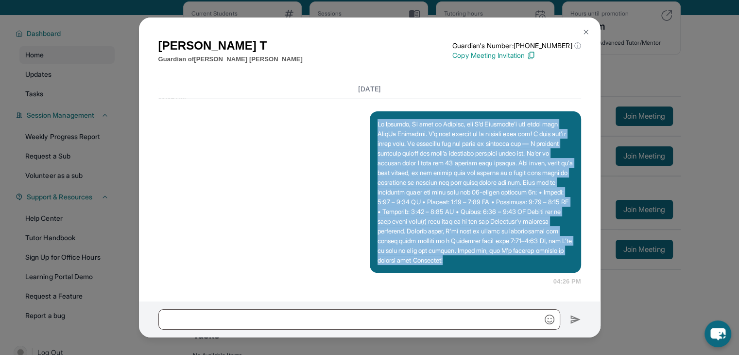
drag, startPoint x: 370, startPoint y: 110, endPoint x: 567, endPoint y: 259, distance: 246.9
click at [567, 259] on div at bounding box center [475, 191] width 211 height 161
click at [119, 185] on div "Annette T Guardian of Annabelle Telles Rojo Guardian's Number: +17623394435 ⓘ T…" at bounding box center [369, 177] width 739 height 355
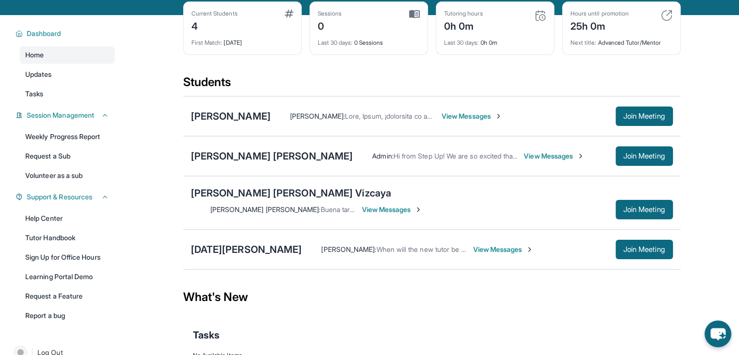
click at [423, 205] on span "View Messages" at bounding box center [392, 210] width 61 height 10
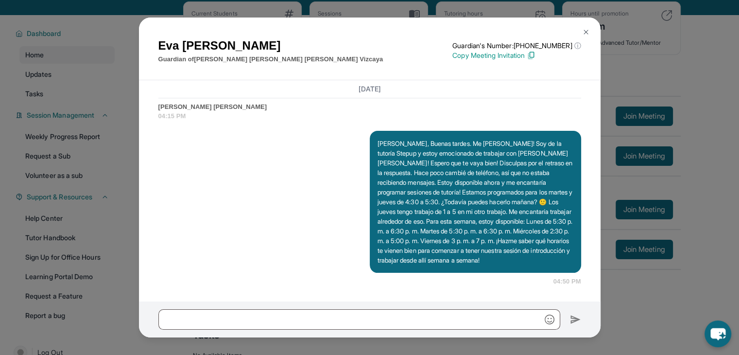
scroll to position [1127, 0]
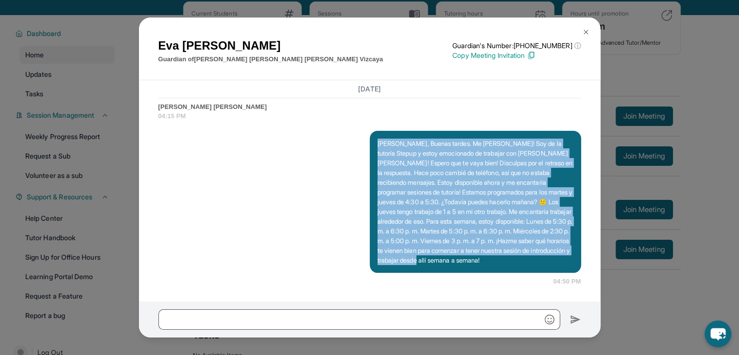
drag, startPoint x: 373, startPoint y: 132, endPoint x: 485, endPoint y: 262, distance: 172.3
click at [485, 262] on p "Hola, Eva, Buenas tardes. Me llamo Leticia! Soy de la tutoría Stepup y estoy em…" at bounding box center [476, 201] width 196 height 126
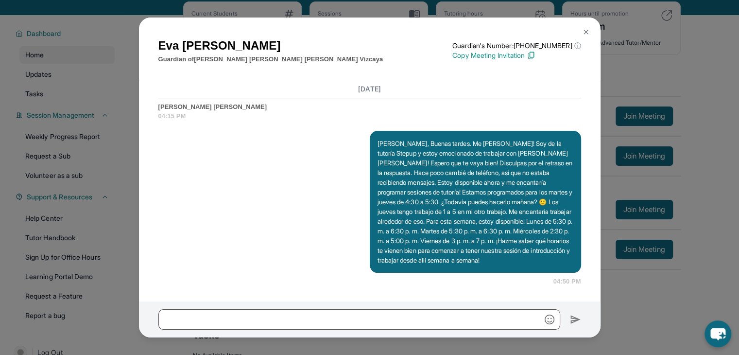
click at [620, 303] on div "Eva Fernanda Guardian of Juan José Espinosa Vizcaya Guardian's Number: +1877959…" at bounding box center [369, 177] width 739 height 355
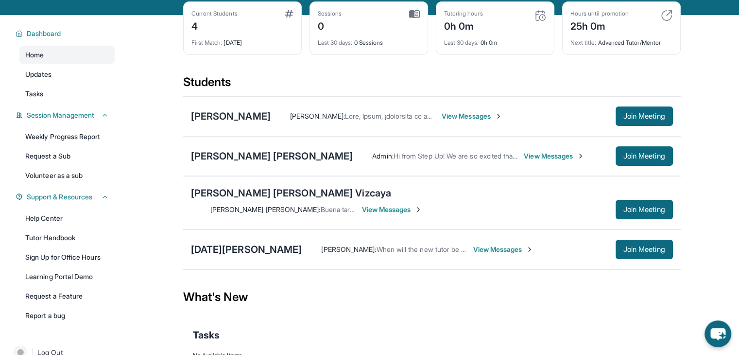
click at [473, 244] on span "View Messages" at bounding box center [503, 249] width 61 height 10
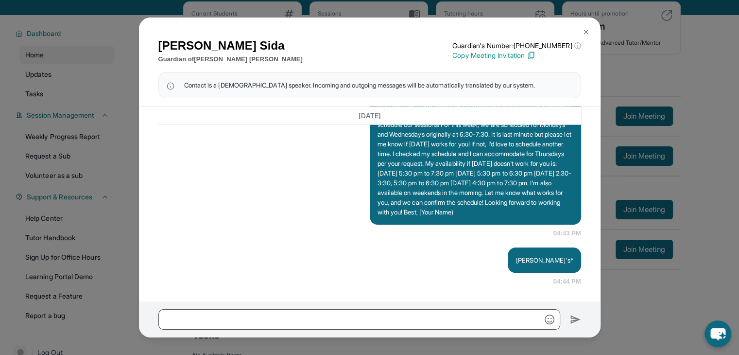
scroll to position [1943, 0]
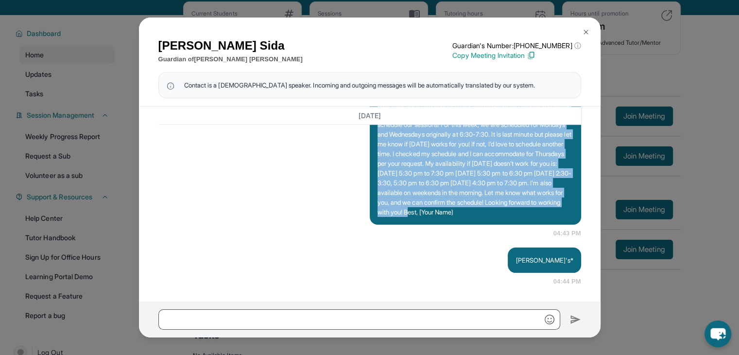
drag, startPoint x: 372, startPoint y: 133, endPoint x: 497, endPoint y: 281, distance: 194.1
click at [497, 225] on div "Hi Catrice, My name is Leticia and I will be Catrice's new tutor for Stepup tut…" at bounding box center [475, 149] width 211 height 152
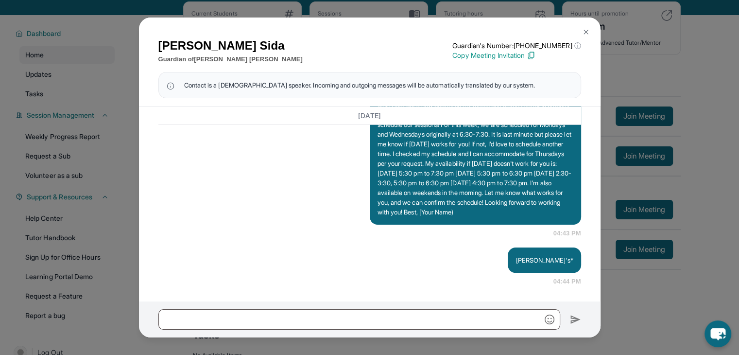
click at [648, 280] on div "Catrice Sida Guardian of Lucia Andrade Guardian's Number: +18182908767 ⓘ This i…" at bounding box center [369, 177] width 739 height 355
